Goal: Check status: Check status

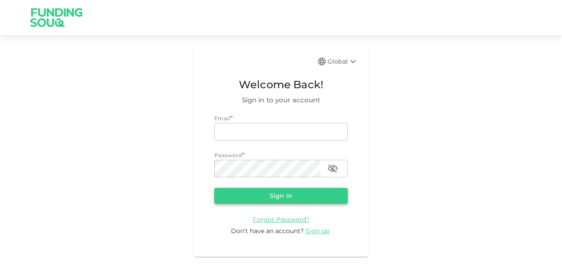
type input "mohanad.y.yasin@hotmail.com"
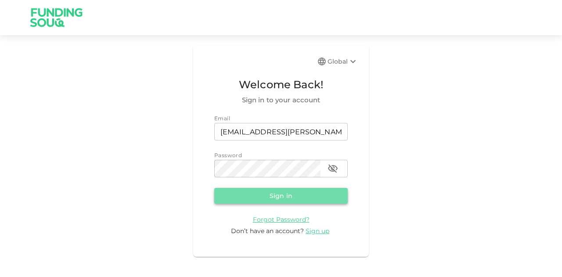
click at [258, 200] on button "Sign in" at bounding box center [281, 196] width 134 height 16
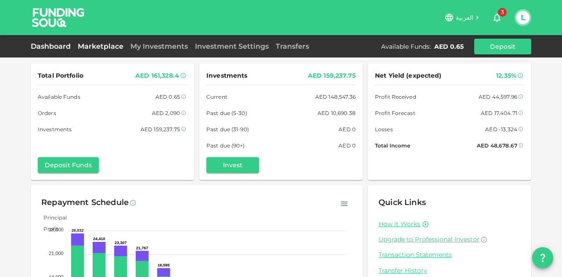
click at [98, 45] on link "Marketplace" at bounding box center [100, 46] width 53 height 8
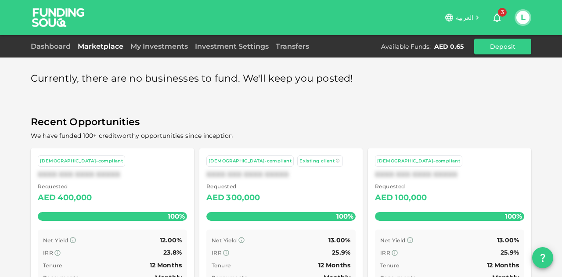
click at [499, 11] on span "3" at bounding box center [502, 12] width 9 height 9
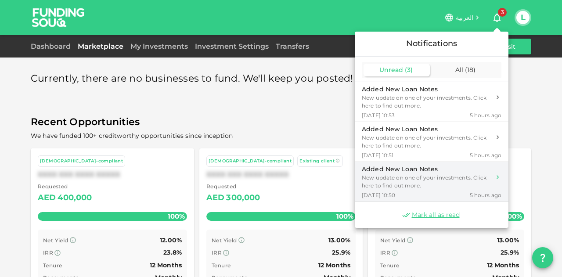
click at [424, 178] on div "New update on one of your investments. Click here to find out more." at bounding box center [426, 182] width 129 height 16
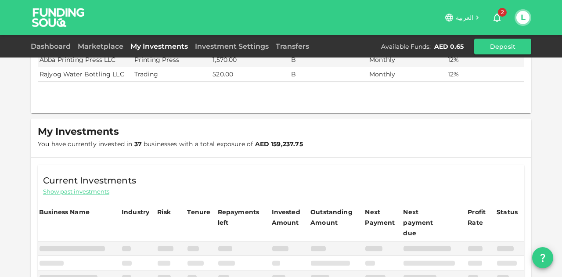
click at [498, 14] on icon "button" at bounding box center [497, 18] width 7 height 9
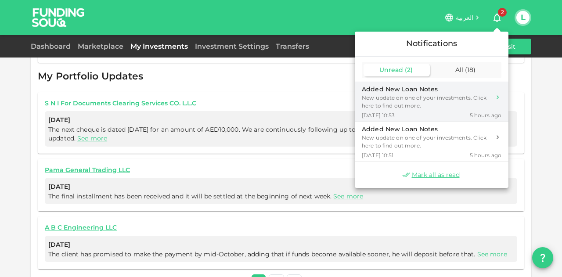
scroll to position [507, 0]
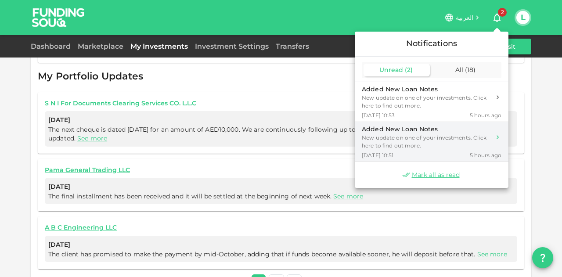
click at [439, 136] on div "New update on one of your investments. Click here to find out more." at bounding box center [426, 142] width 129 height 16
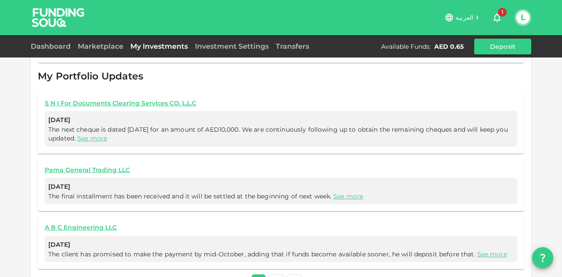
click at [496, 16] on icon "button" at bounding box center [497, 17] width 11 height 11
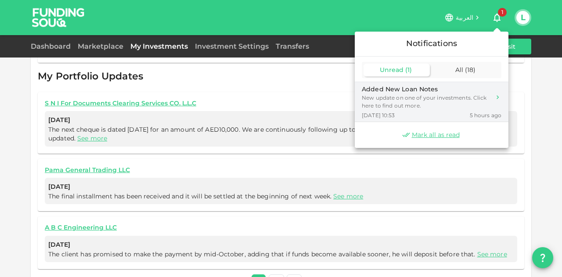
click at [454, 115] on div "Oct 02, 2025 10:53 5 hours ago" at bounding box center [432, 115] width 140 height 7
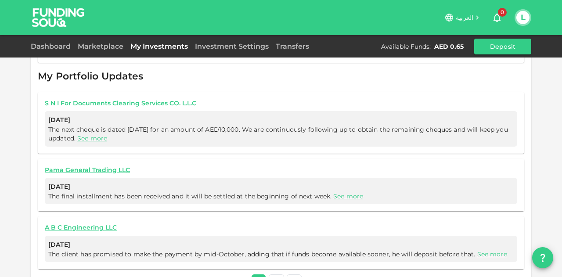
click at [482, 250] on link "See more" at bounding box center [493, 254] width 30 height 8
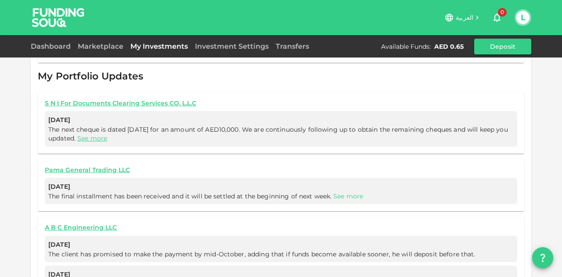
click at [345, 192] on link "See more" at bounding box center [348, 196] width 30 height 8
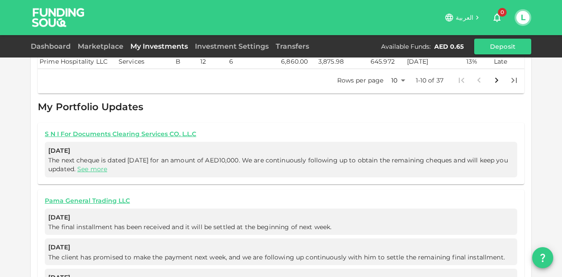
scroll to position [463, 0]
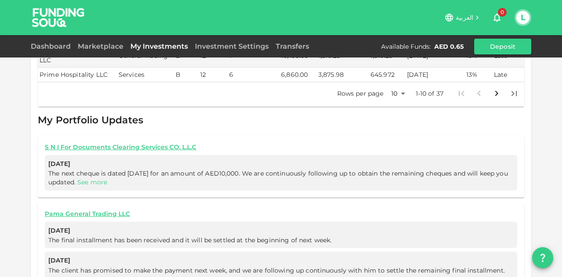
click at [107, 178] on link "See more" at bounding box center [92, 182] width 30 height 8
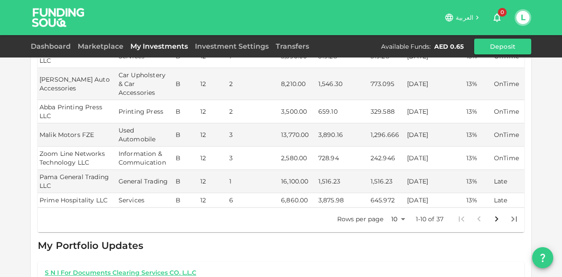
scroll to position [287, 0]
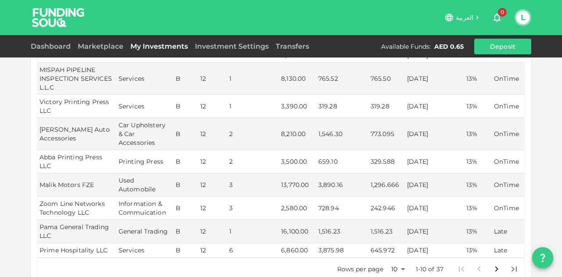
click at [393, 248] on body "العربية 0 L Dashboard Marketplace My Investments Investment Settings Transfers …" at bounding box center [281, 138] width 562 height 277
click at [394, 246] on li "50" at bounding box center [395, 247] width 26 height 16
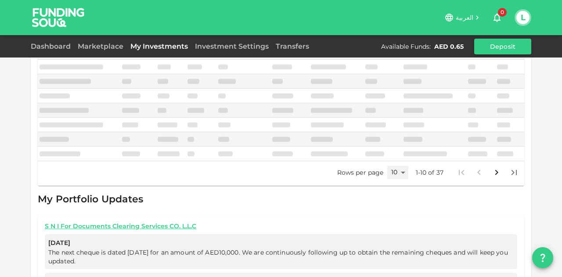
type input "50"
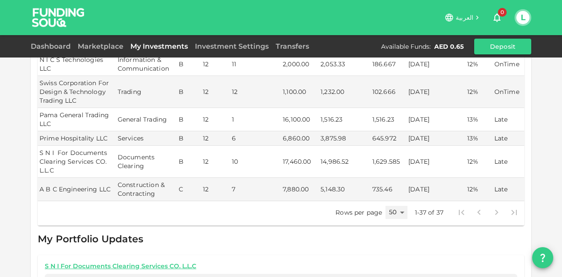
scroll to position [946, 0]
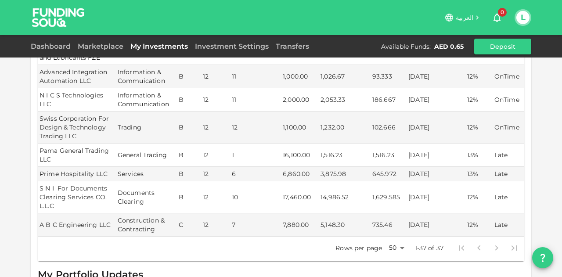
click at [54, 54] on div "Dashboard Marketplace My Investments Investment Settings Transfers Available Fu…" at bounding box center [281, 47] width 501 height 16
click at [57, 48] on link "Dashboard" at bounding box center [52, 46] width 43 height 8
